Goal: Transaction & Acquisition: Purchase product/service

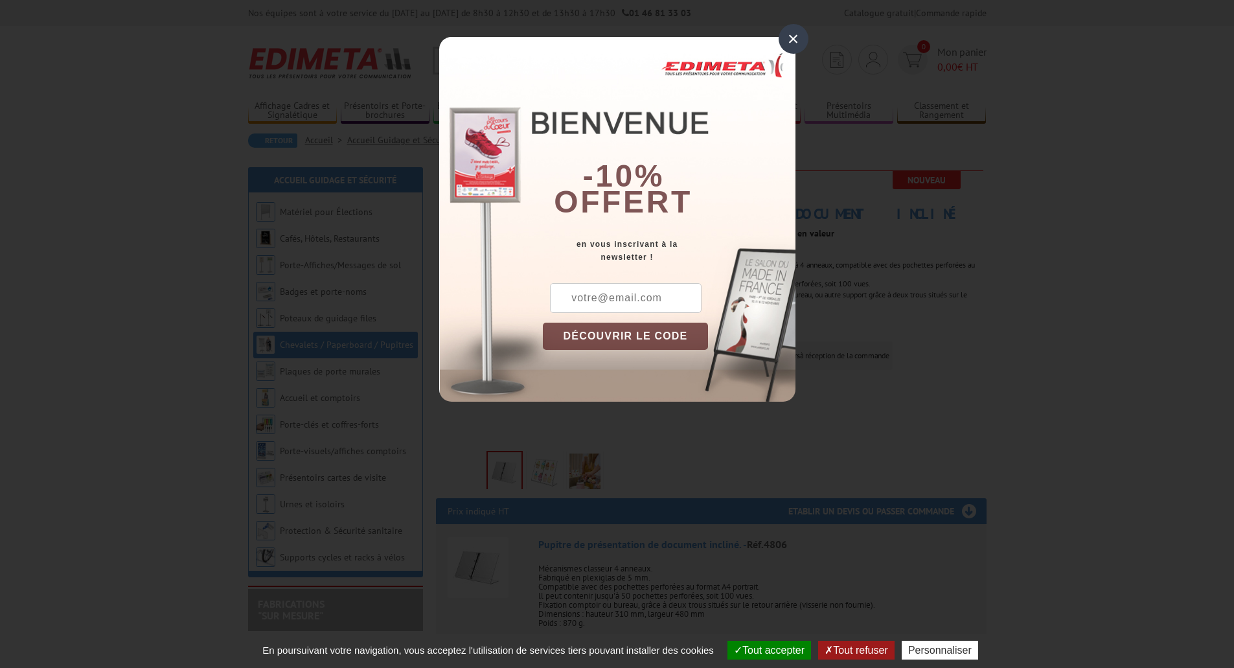
click at [790, 49] on div "×" at bounding box center [794, 39] width 30 height 30
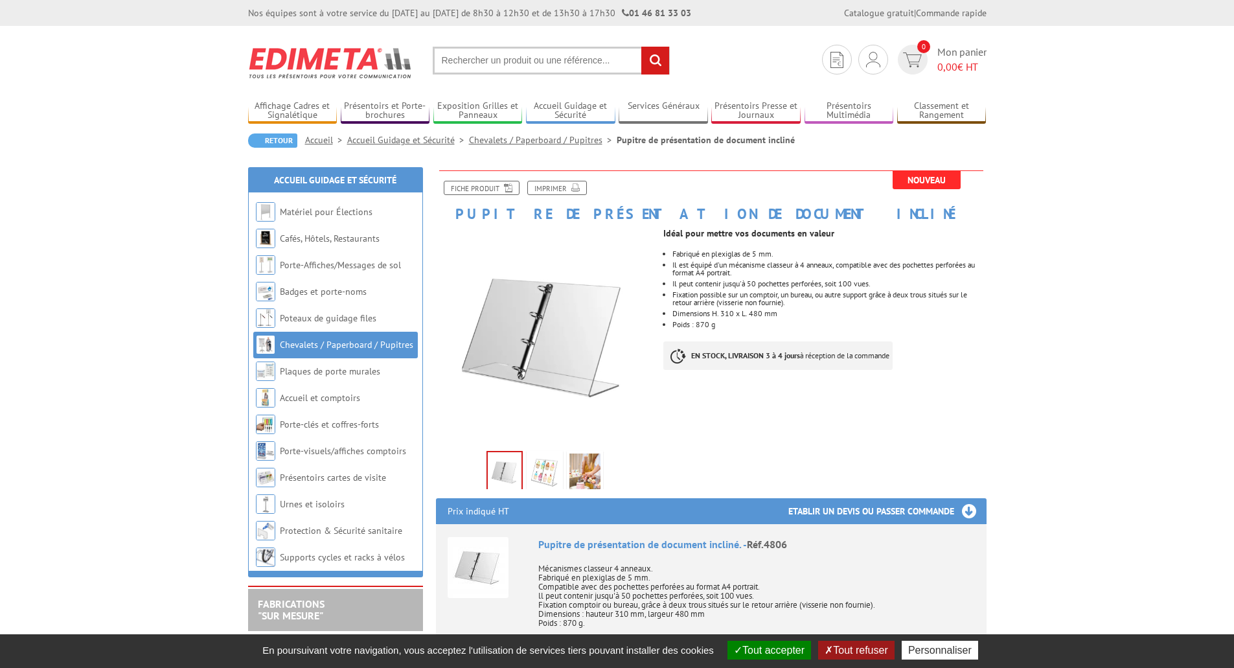
click at [541, 468] on img at bounding box center [544, 473] width 31 height 40
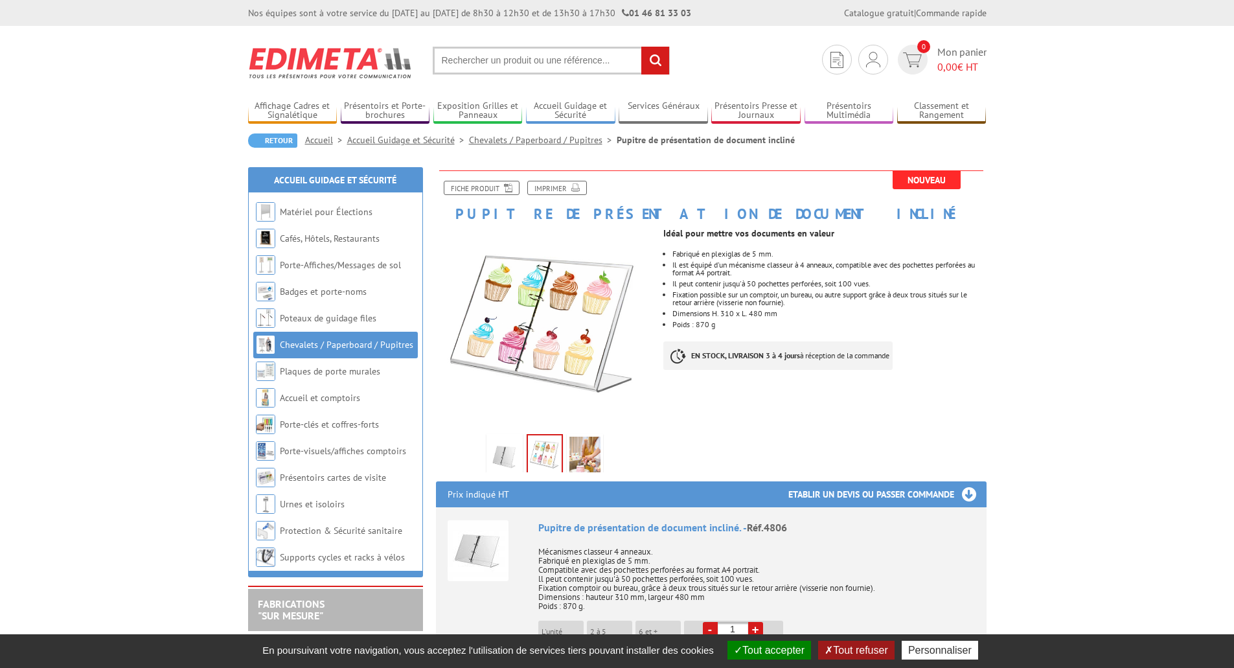
click at [512, 469] on img at bounding box center [504, 457] width 31 height 40
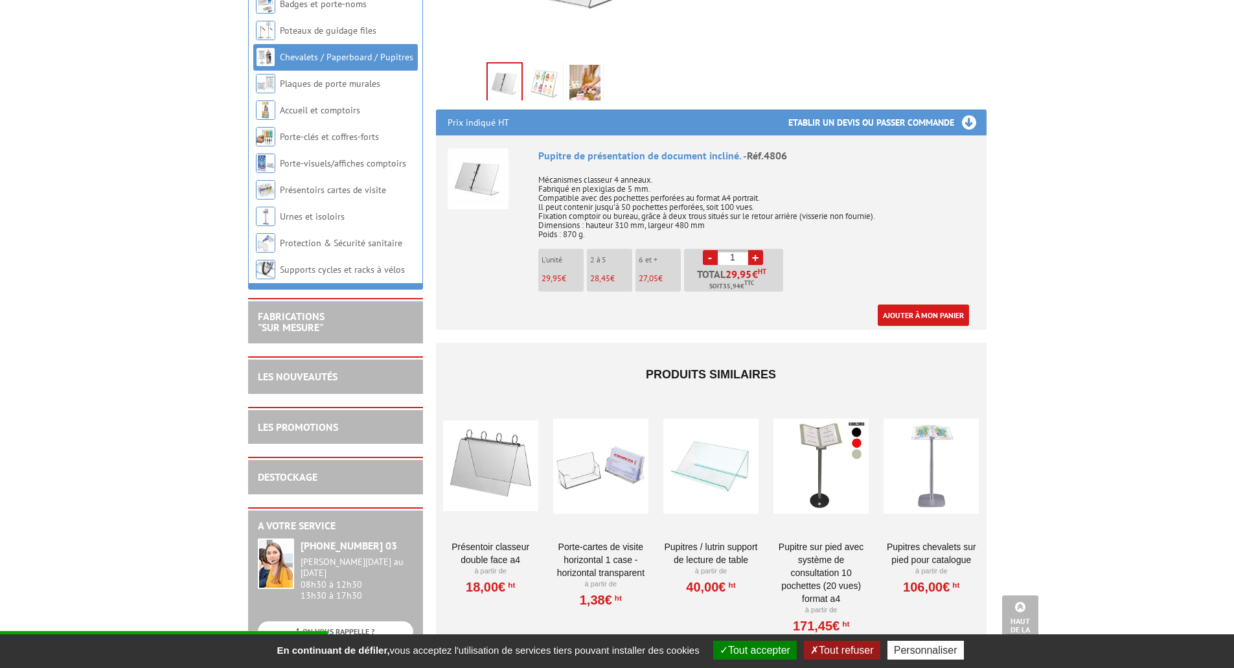
scroll to position [453, 0]
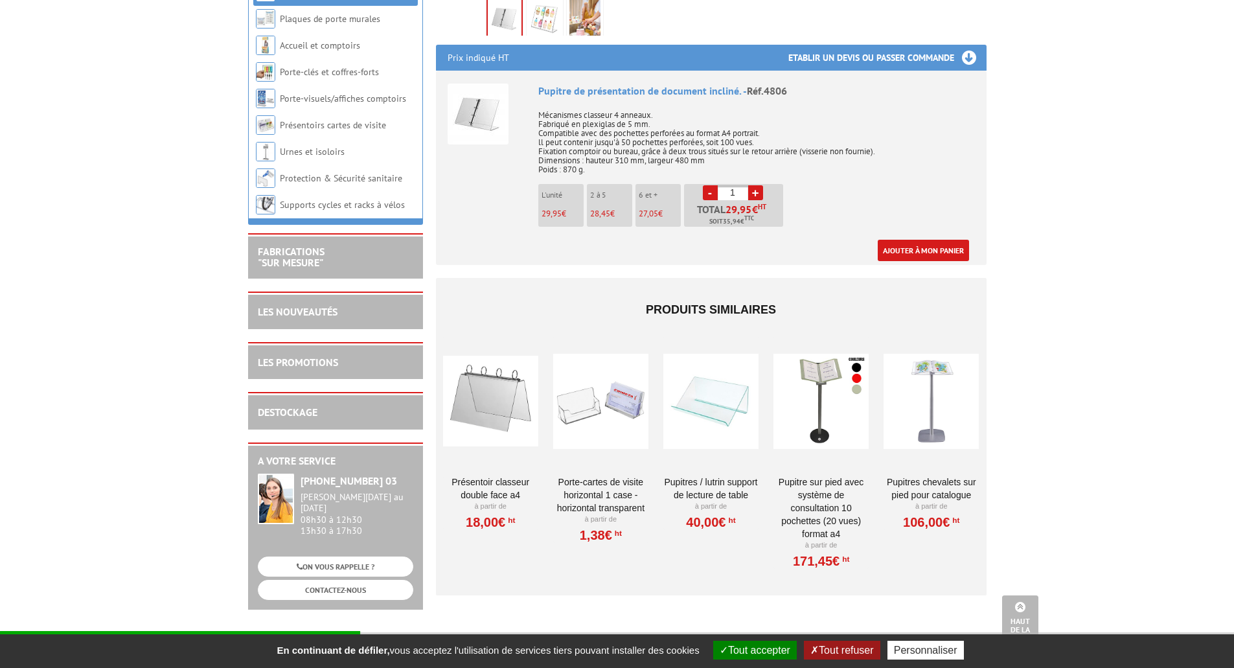
click at [510, 406] on div at bounding box center [490, 401] width 95 height 130
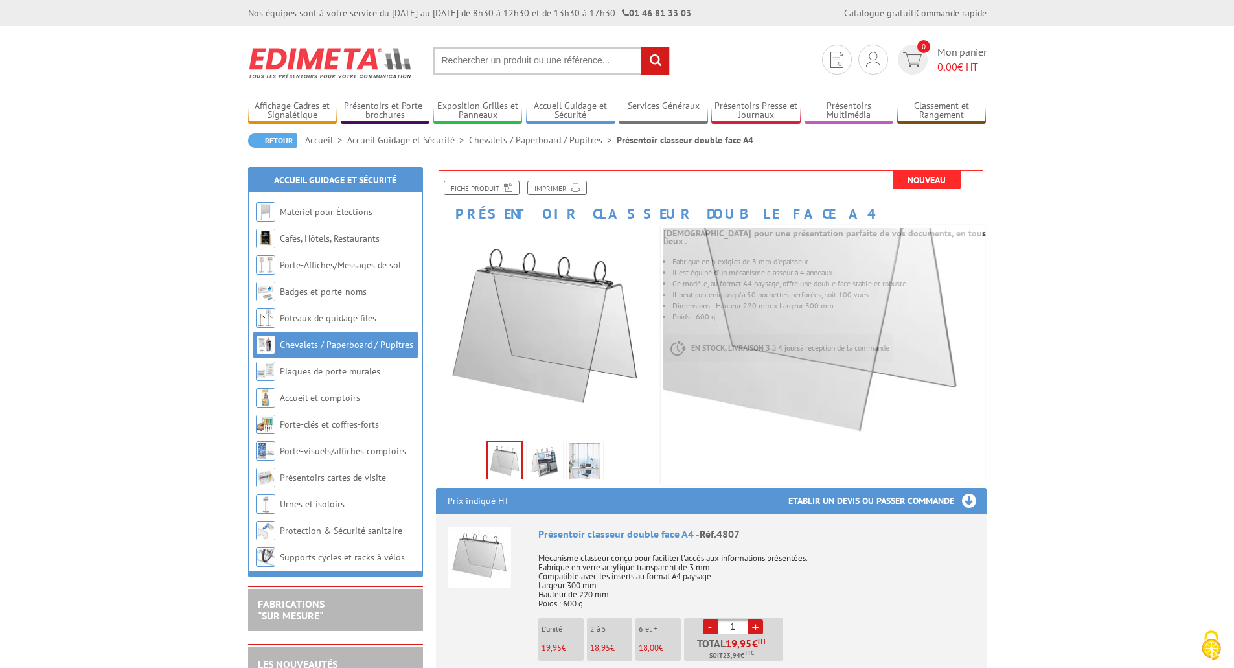
click at [551, 461] on img at bounding box center [544, 463] width 31 height 40
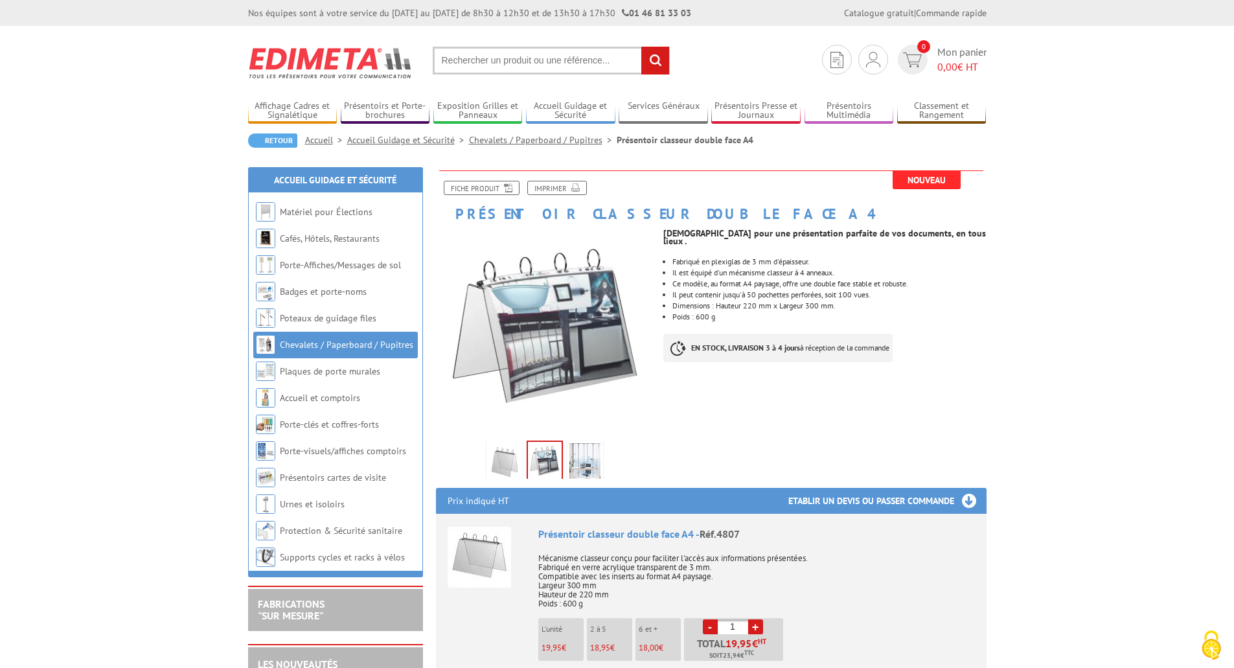
click at [580, 461] on img at bounding box center [584, 463] width 31 height 40
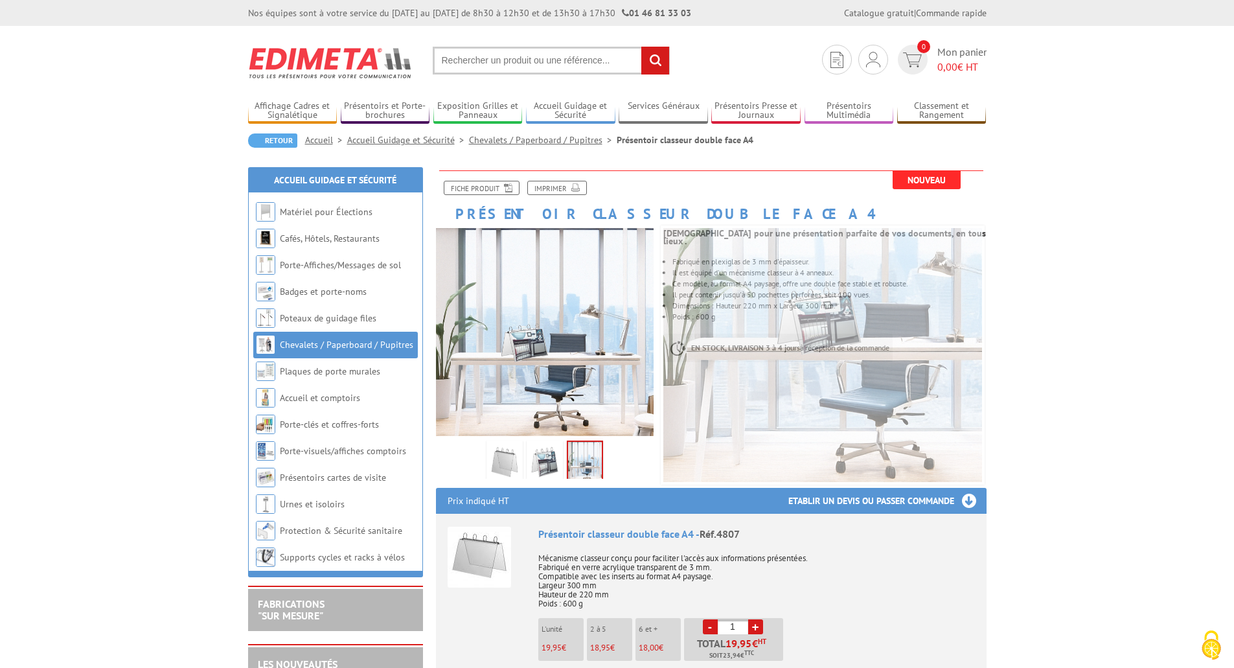
click at [513, 470] on img at bounding box center [504, 463] width 31 height 40
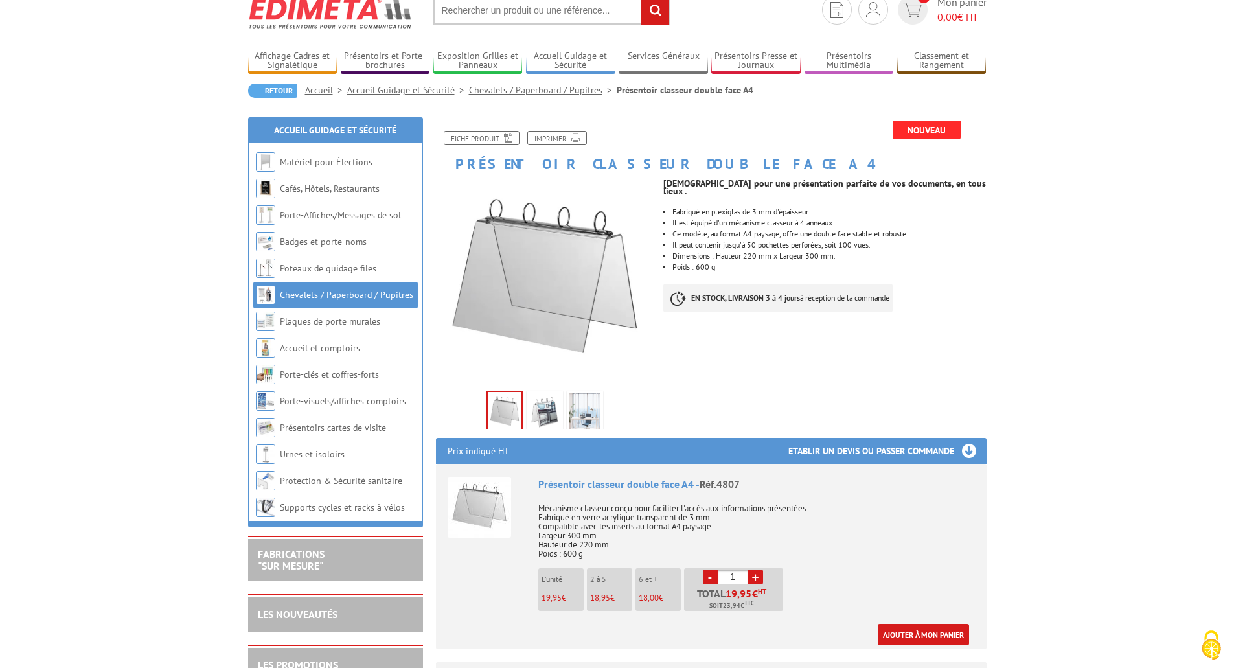
scroll to position [130, 0]
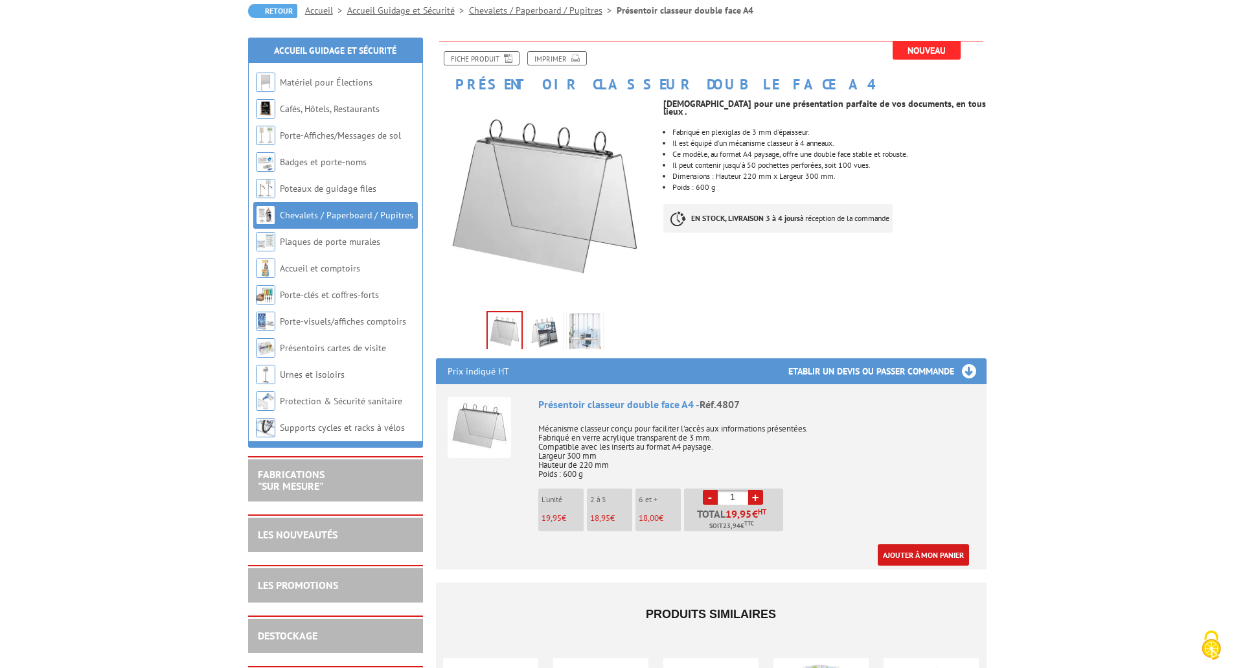
click at [599, 512] on li "2 à 5 18,95 €" at bounding box center [609, 509] width 45 height 43
click at [755, 499] on link "+" at bounding box center [755, 497] width 15 height 15
click at [755, 497] on link "+" at bounding box center [755, 497] width 15 height 15
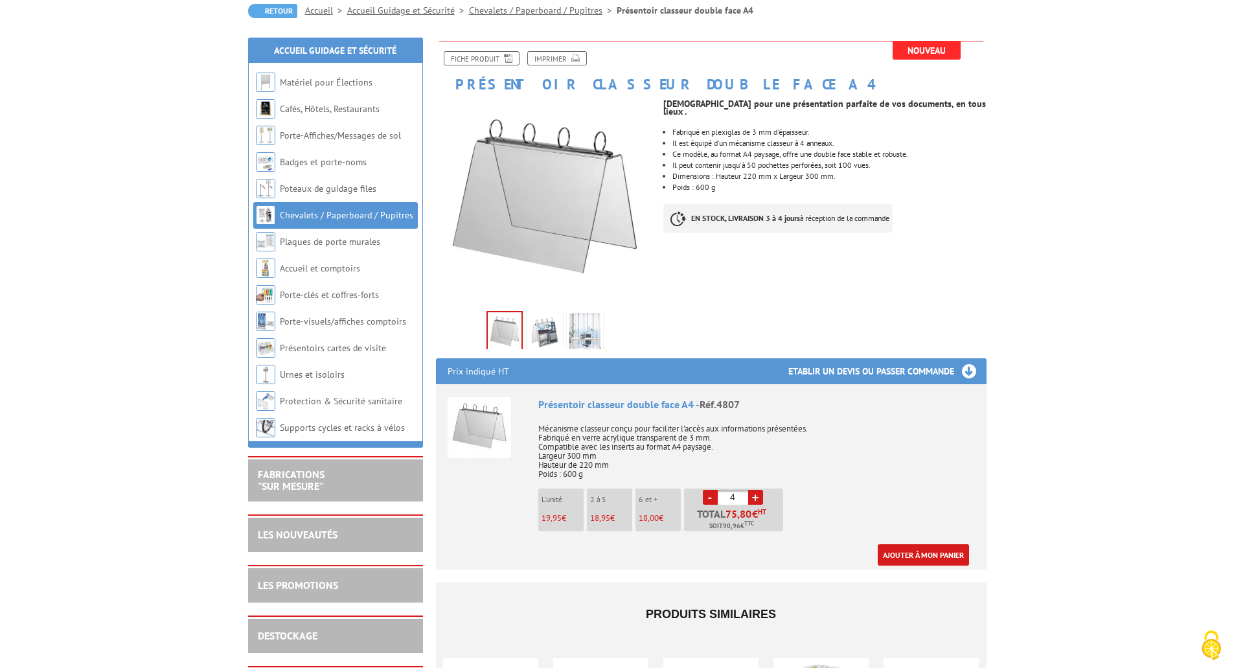
type input "5"
